Goal: Find specific page/section: Find specific page/section

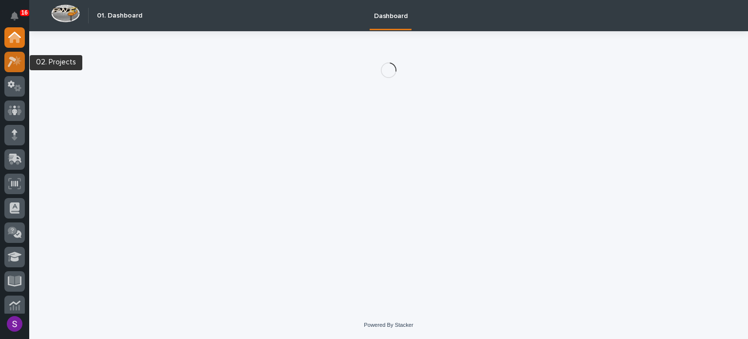
click at [12, 62] on icon at bounding box center [15, 61] width 14 height 11
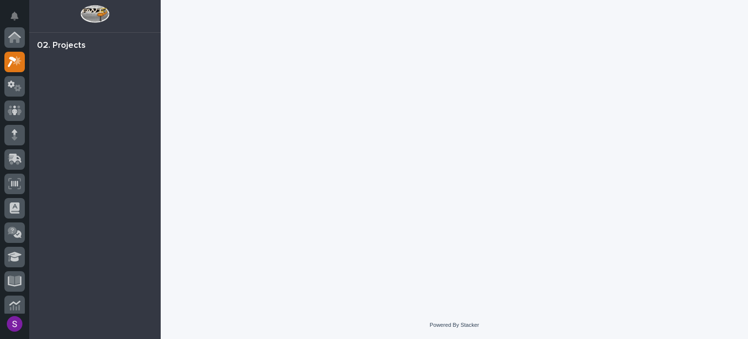
scroll to position [24, 0]
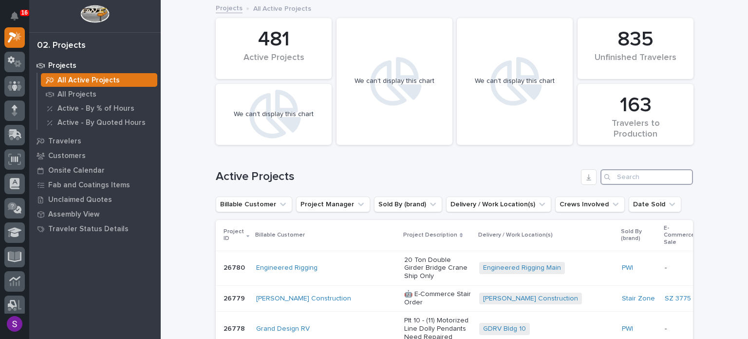
click at [634, 172] on input "Search" at bounding box center [647, 177] width 93 height 16
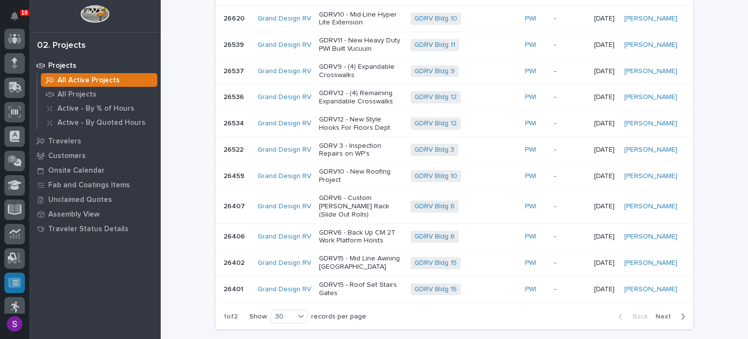
scroll to position [171, 0]
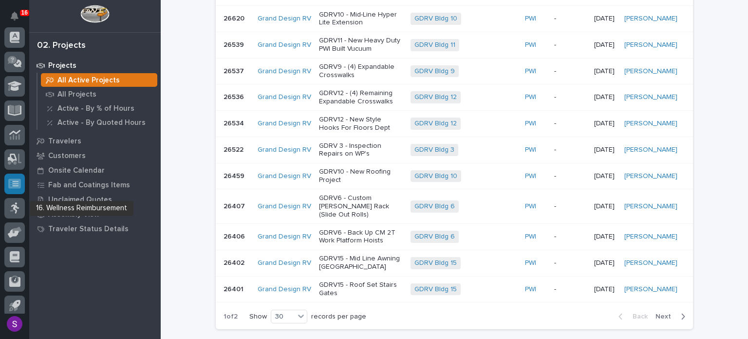
type input "gdrv"
click at [20, 182] on icon at bounding box center [14, 183] width 13 height 10
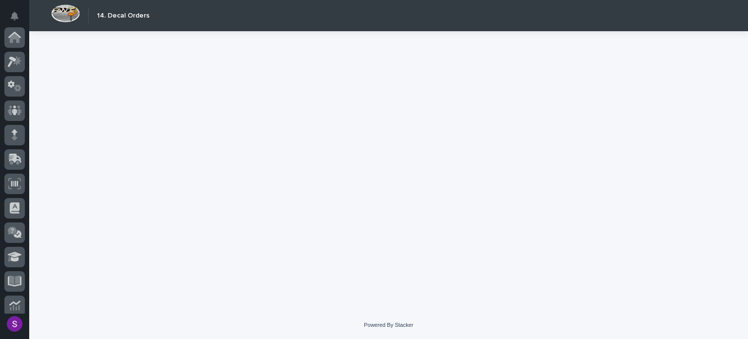
scroll to position [177, 0]
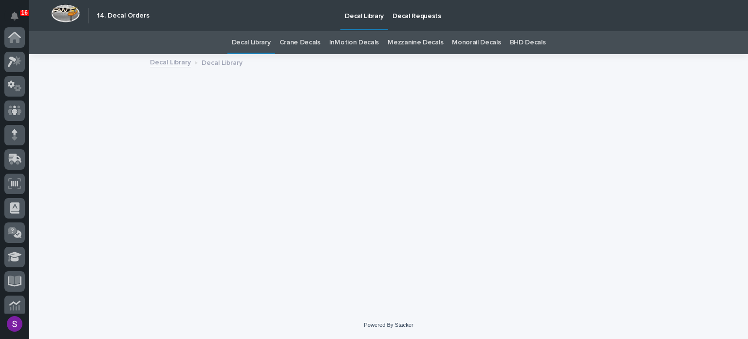
scroll to position [177, 0]
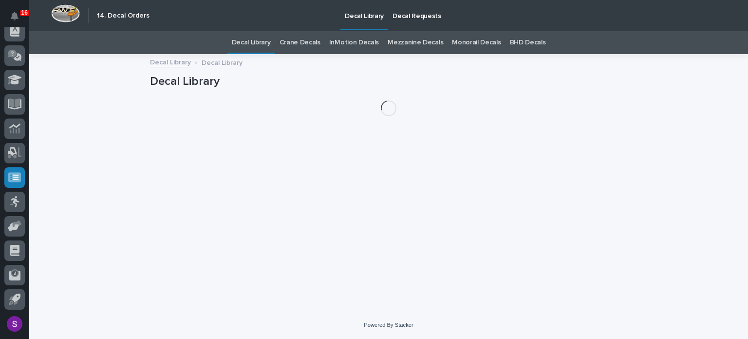
click at [427, 8] on p "Decal Requests" at bounding box center [417, 10] width 49 height 20
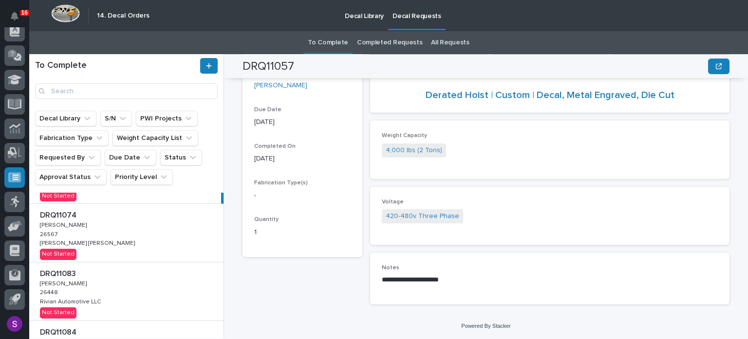
scroll to position [49, 0]
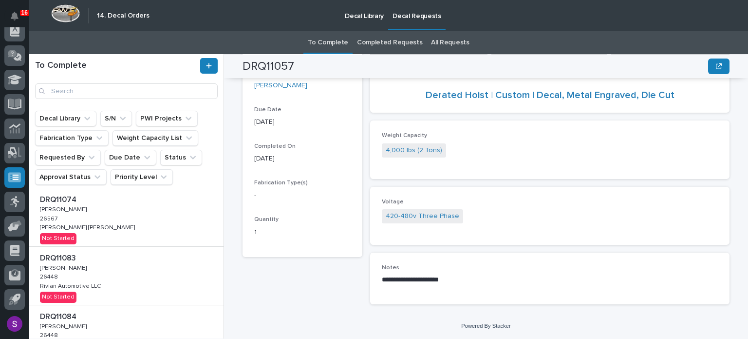
click at [114, 223] on div "DRQ11074 DRQ11074 Adam Yutzy Adam Yutzy 26567 26567 Henson Robinson Henson Robi…" at bounding box center [126, 217] width 194 height 58
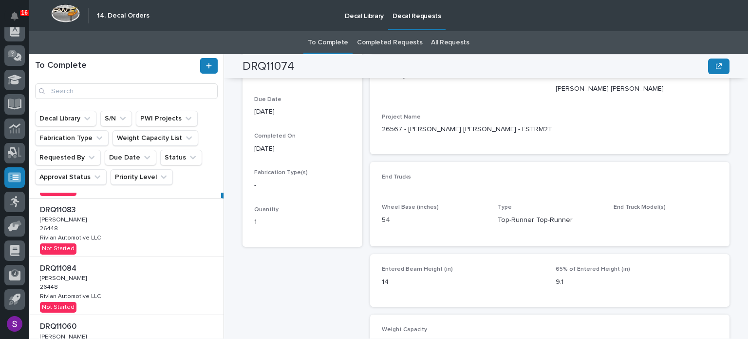
scroll to position [97, 0]
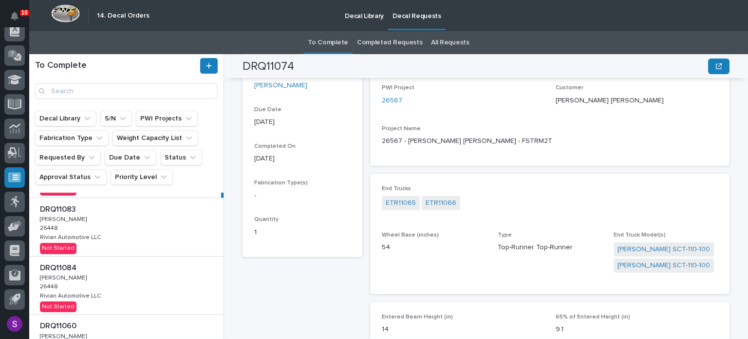
click at [121, 221] on div "DRQ11083 DRQ11083 Adam Yutzy Adam Yutzy 26448 26448 Rivian Automotive LLC Rivia…" at bounding box center [126, 227] width 194 height 58
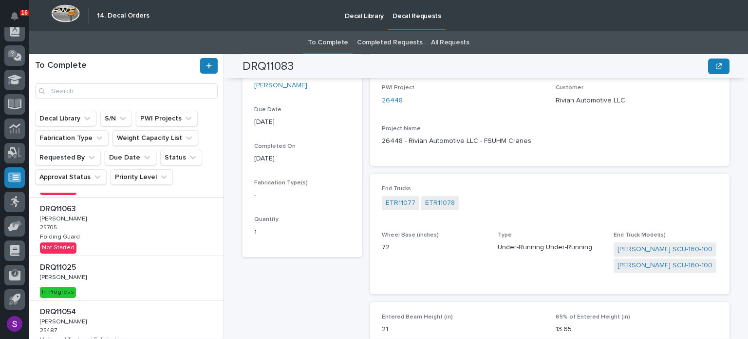
scroll to position [439, 0]
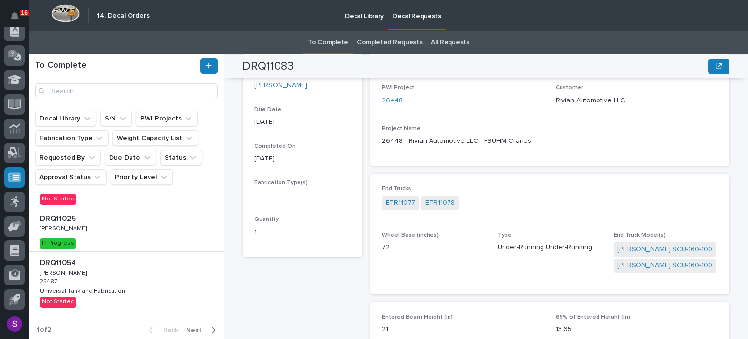
click at [121, 221] on p at bounding box center [128, 218] width 177 height 9
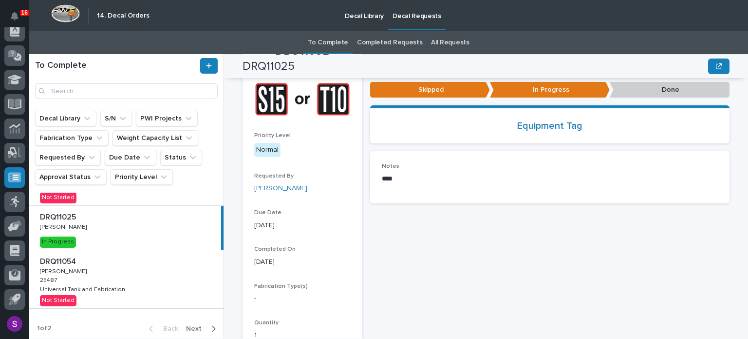
scroll to position [441, 0]
drag, startPoint x: 189, startPoint y: 326, endPoint x: 187, endPoint y: 319, distance: 7.1
click at [189, 326] on span "Next" at bounding box center [196, 328] width 21 height 9
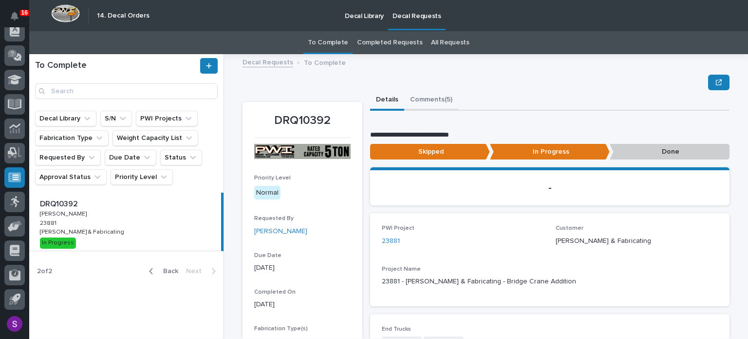
click at [445, 97] on button "Comments (5)" at bounding box center [431, 100] width 54 height 20
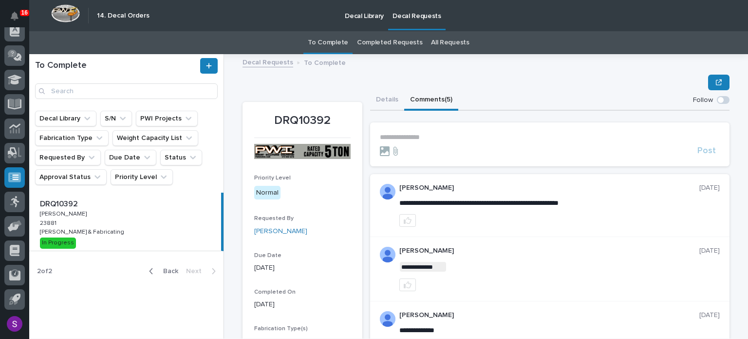
click at [442, 41] on link "All Requests" at bounding box center [450, 42] width 38 height 23
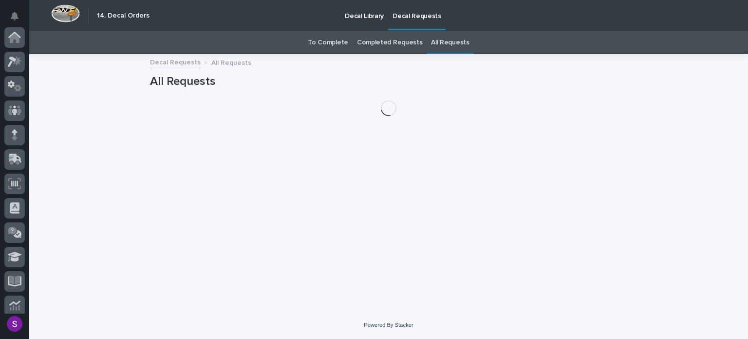
scroll to position [177, 0]
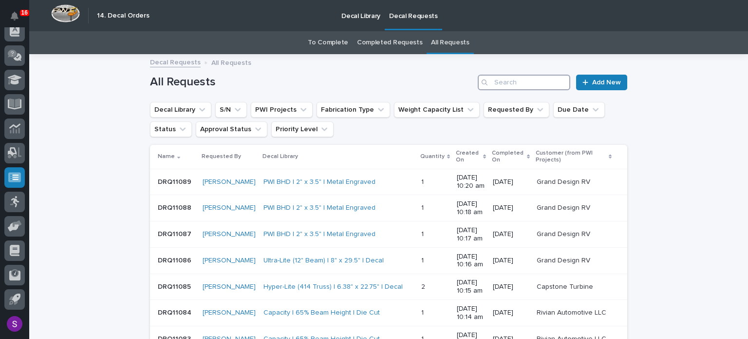
click at [496, 89] on input "Search" at bounding box center [524, 83] width 93 height 16
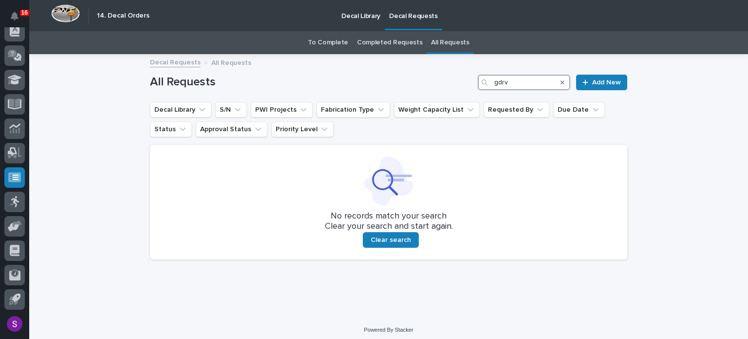
type input "gdrv"
click at [561, 79] on icon "Search" at bounding box center [563, 82] width 4 height 6
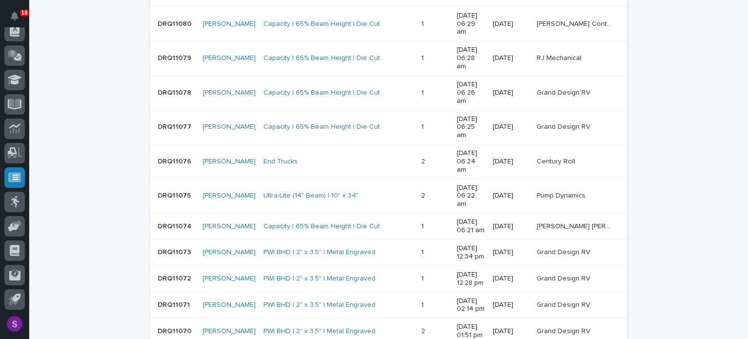
scroll to position [462, 0]
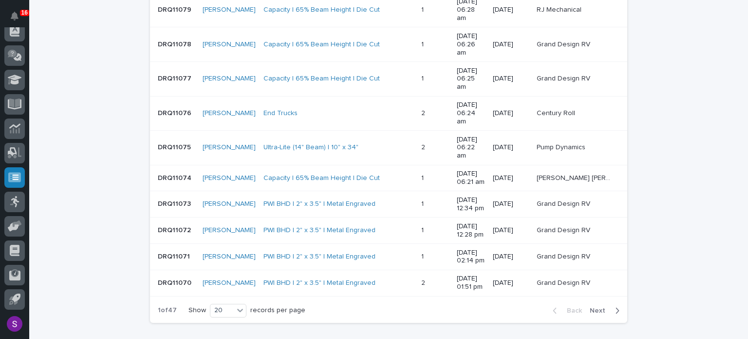
click at [592, 306] on span "Next" at bounding box center [600, 310] width 21 height 9
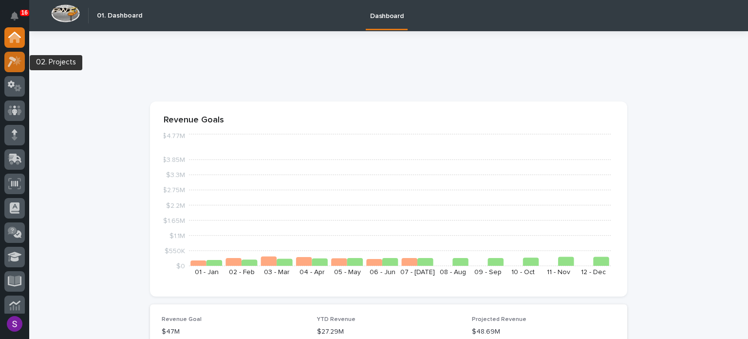
click at [18, 64] on icon at bounding box center [15, 61] width 14 height 11
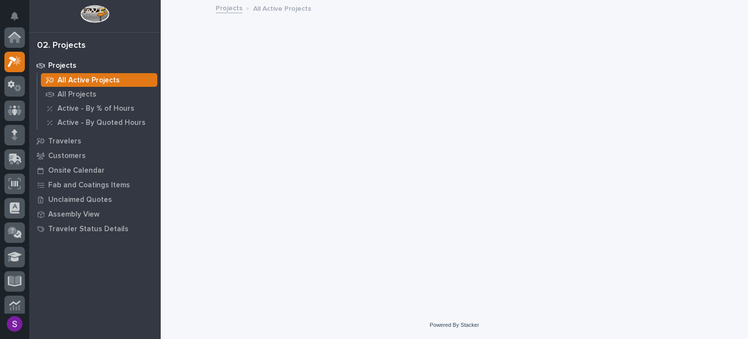
scroll to position [24, 0]
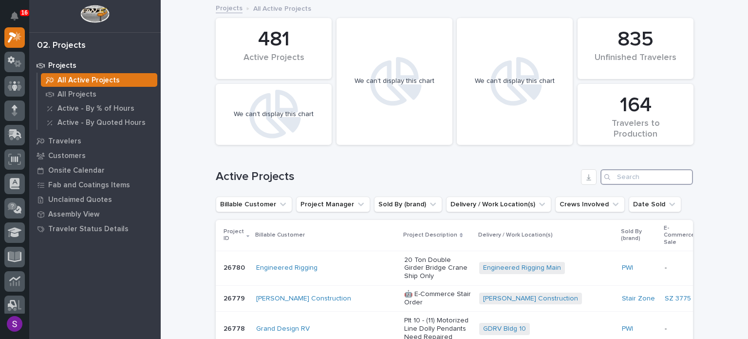
click at [643, 171] on input "Search" at bounding box center [647, 177] width 93 height 16
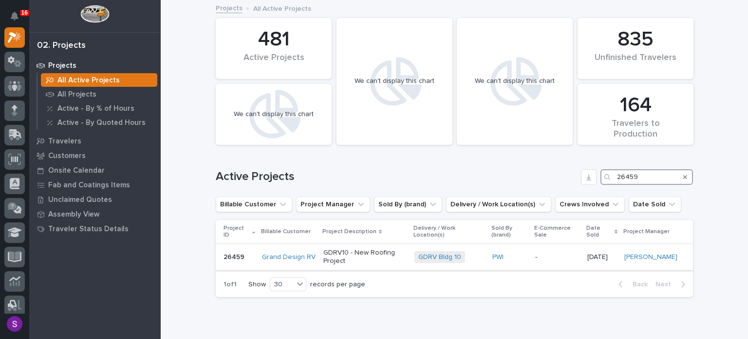
type input "26459"
click at [386, 264] on p "GDRV10 - New Roofing Project" at bounding box center [365, 257] width 83 height 17
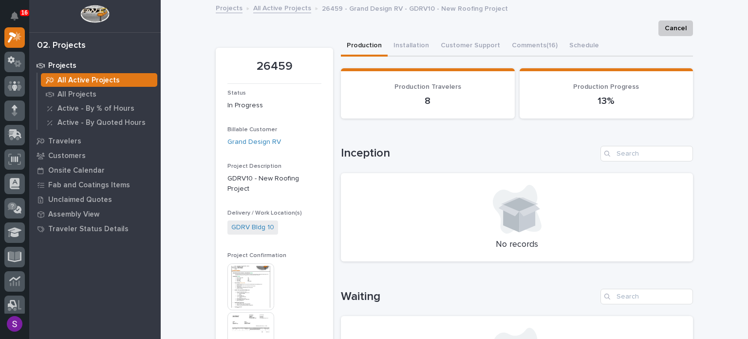
click at [243, 271] on img at bounding box center [251, 286] width 47 height 47
